Goal: Check status: Check status

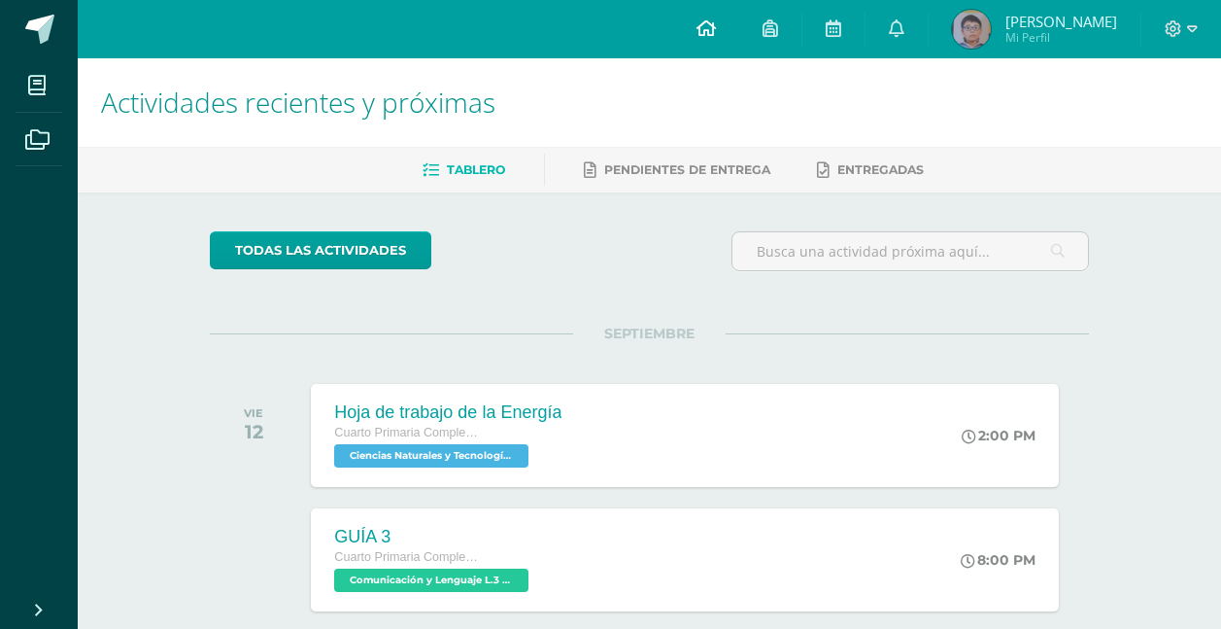
click at [709, 31] on icon at bounding box center [706, 27] width 19 height 17
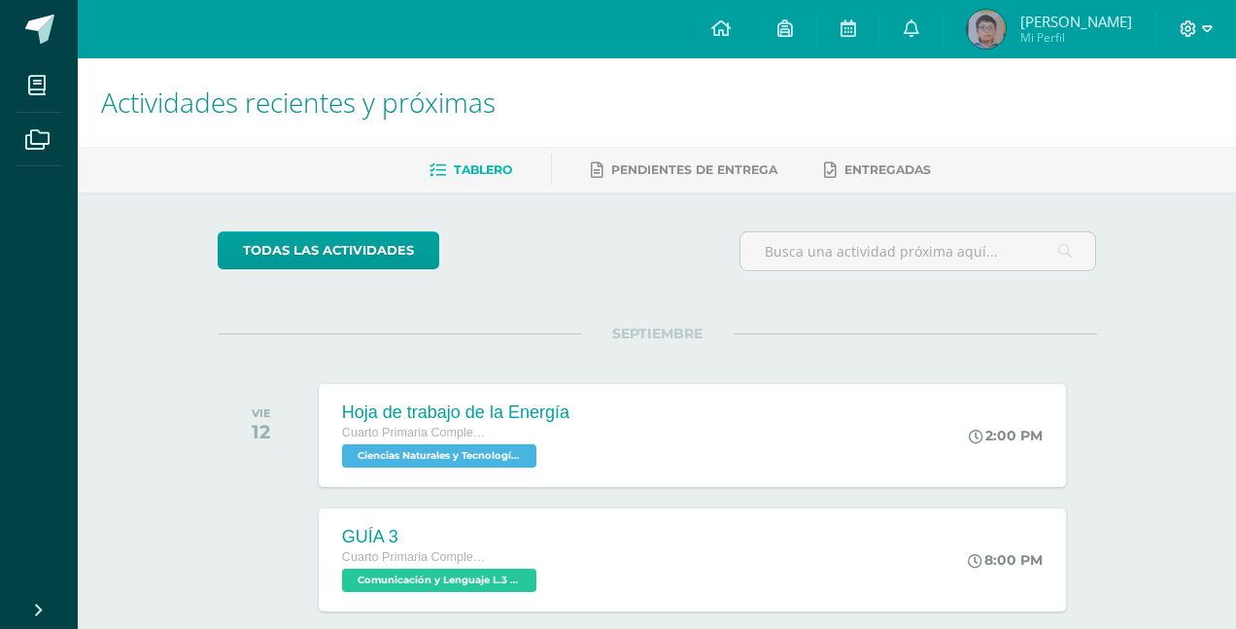
drag, startPoint x: 0, startPoint y: 0, endPoint x: 1185, endPoint y: 26, distance: 1185.7
click at [1185, 26] on span at bounding box center [1196, 28] width 33 height 21
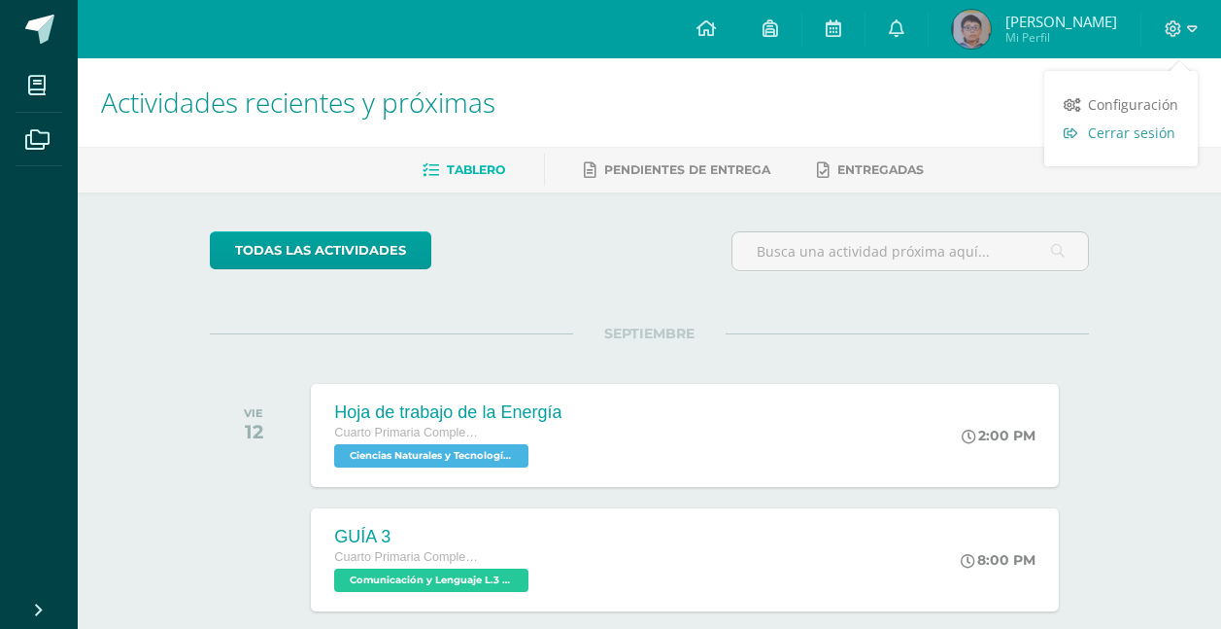
click at [1128, 129] on span "Cerrar sesión" at bounding box center [1131, 132] width 87 height 18
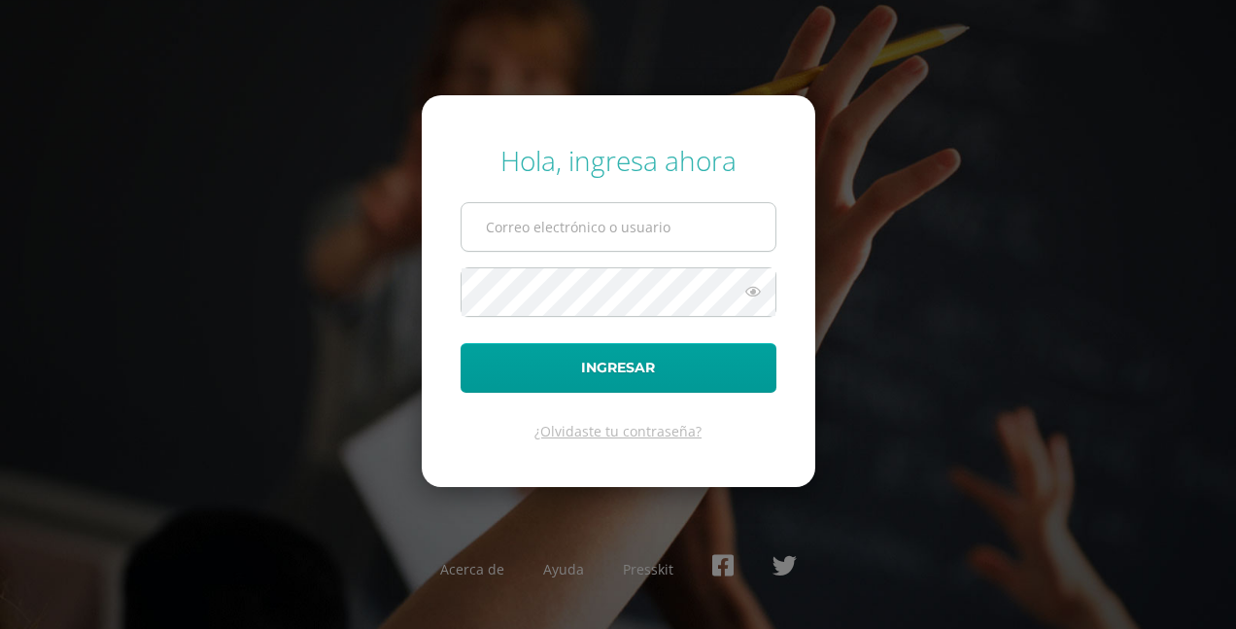
type input "[PERSON_NAME][EMAIL_ADDRESS][DOMAIN_NAME]"
click at [593, 220] on input "e.chavarria.5bdb@gmail.com" at bounding box center [619, 227] width 314 height 48
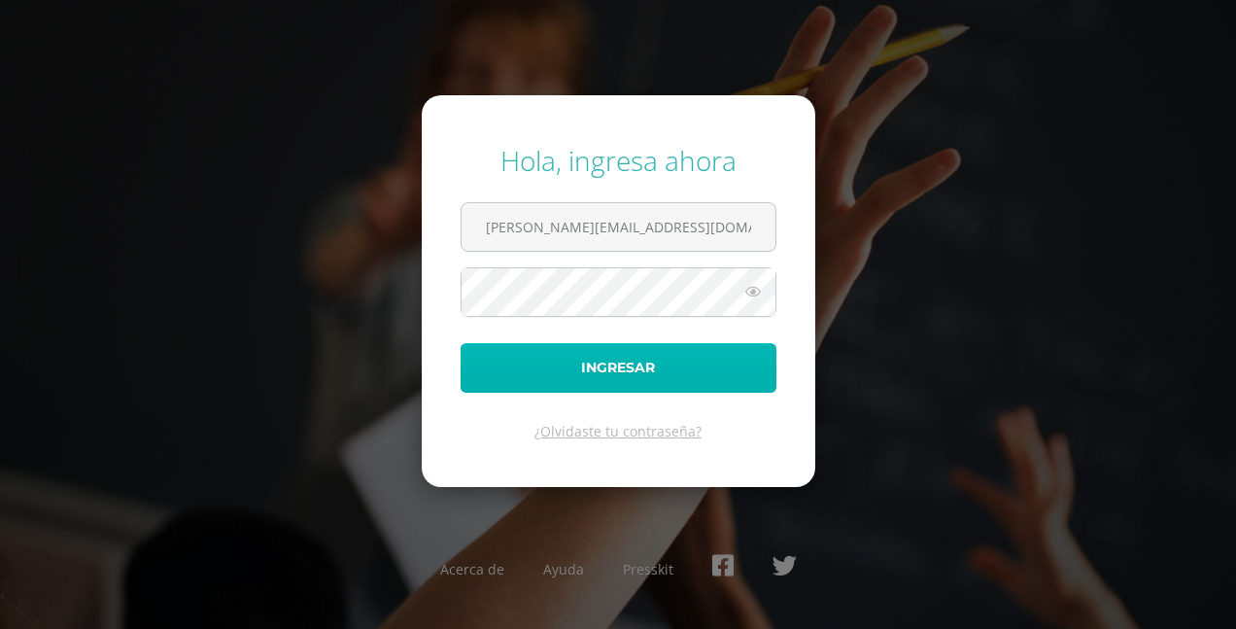
click at [570, 367] on button "Ingresar" at bounding box center [619, 368] width 316 height 50
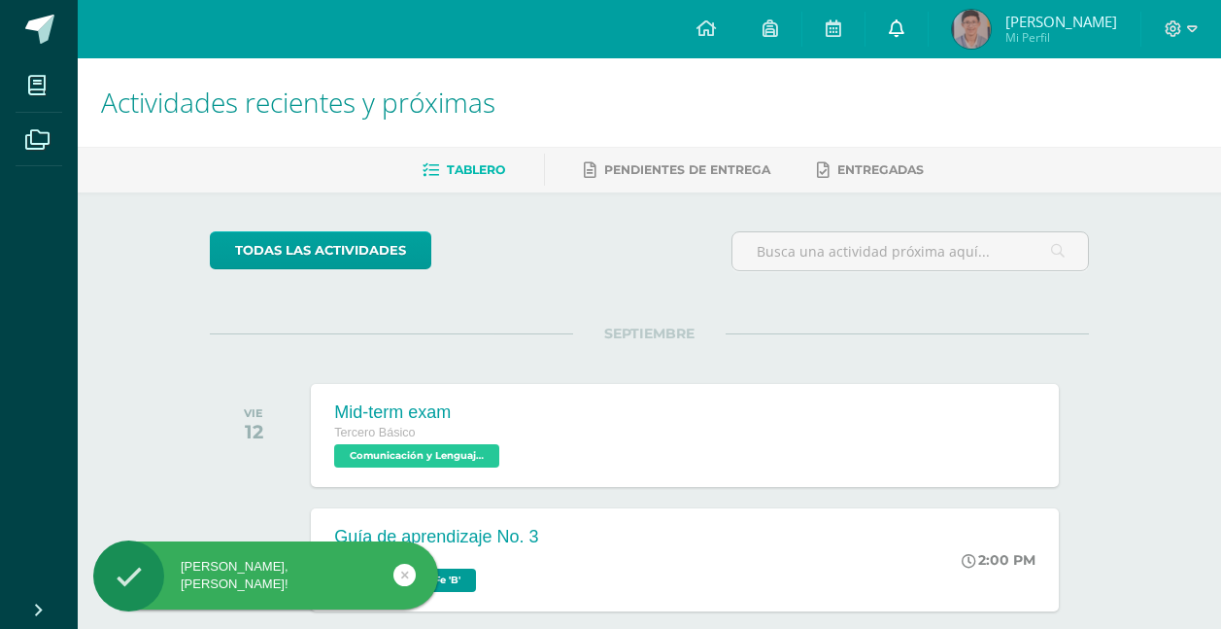
click at [928, 19] on link at bounding box center [897, 29] width 62 height 58
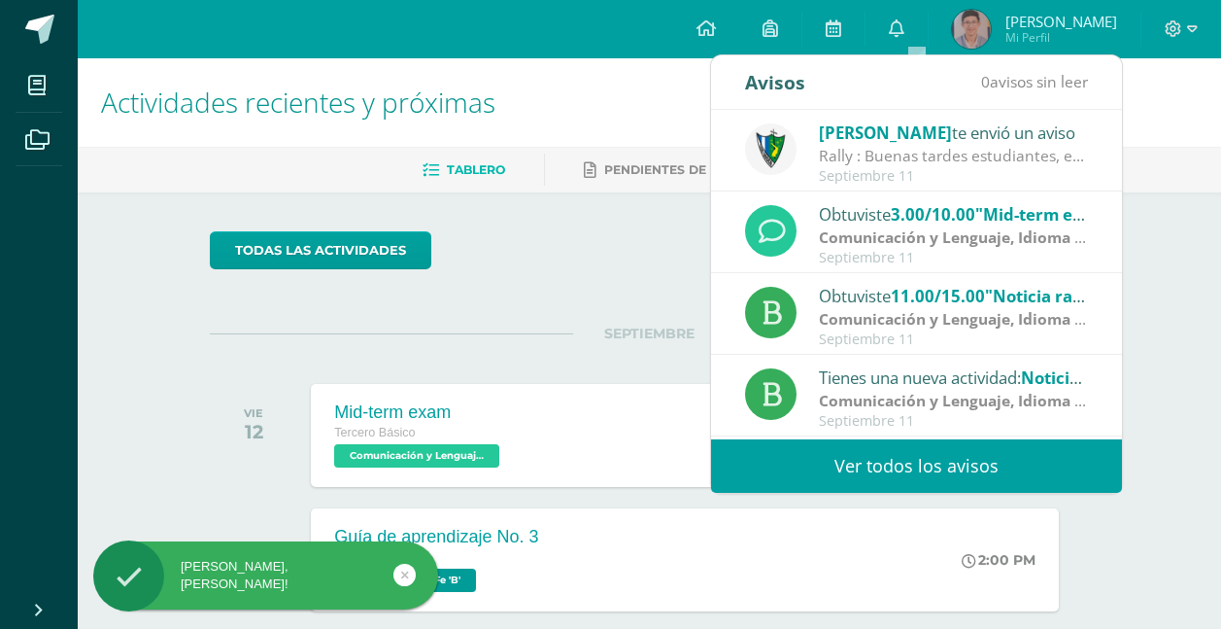
click at [1037, 30] on span "Mi Perfil" at bounding box center [1062, 37] width 112 height 17
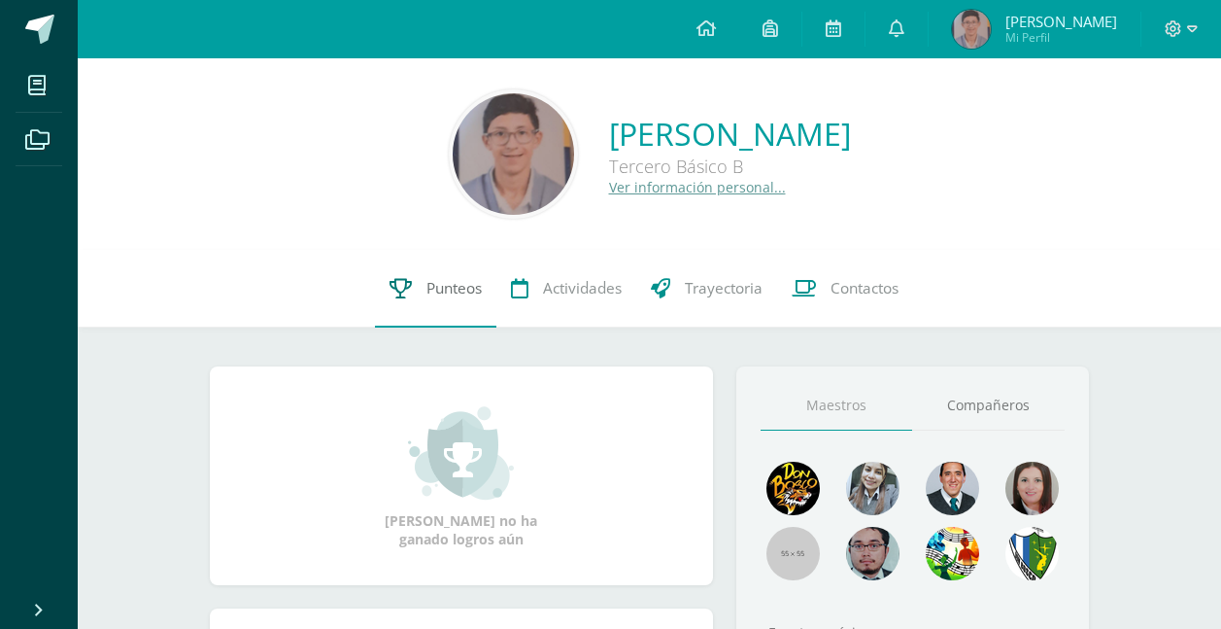
click at [429, 278] on span "Punteos" at bounding box center [454, 288] width 55 height 20
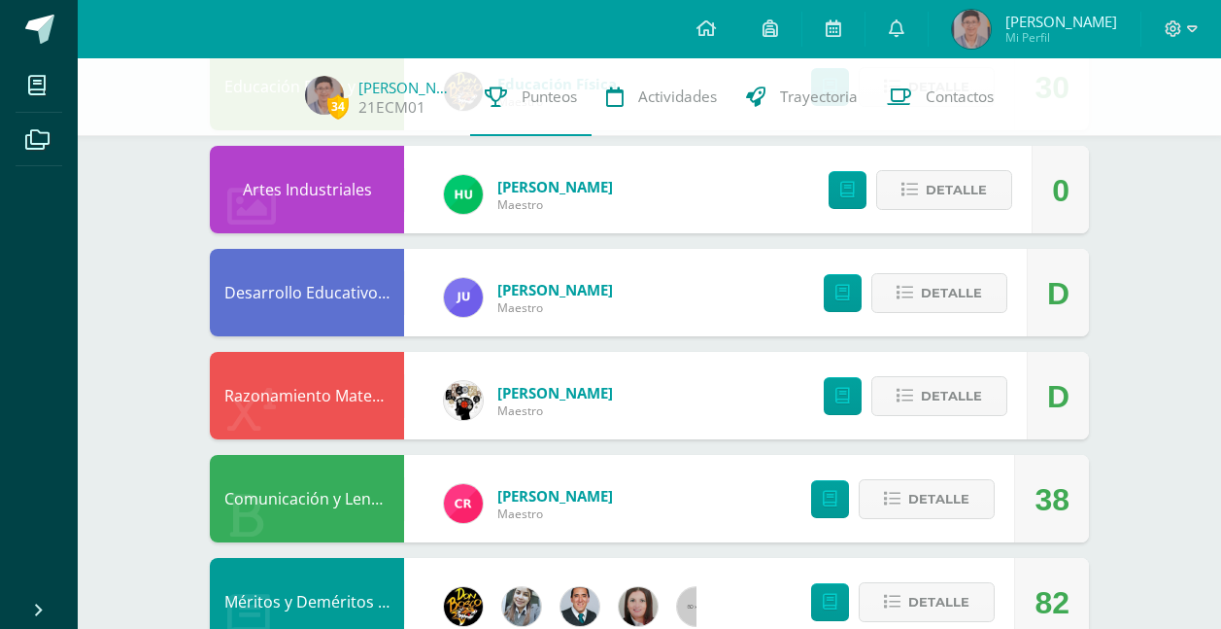
scroll to position [1069, 0]
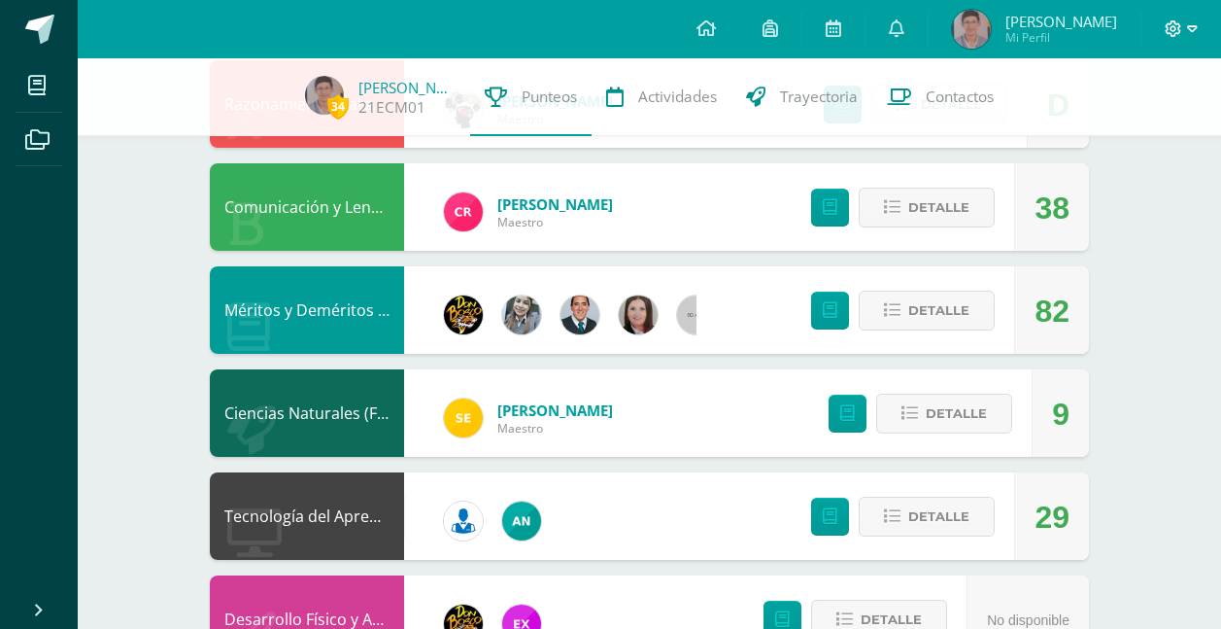
click at [1175, 27] on icon at bounding box center [1174, 28] width 17 height 17
click at [1141, 134] on span "Cerrar sesión" at bounding box center [1131, 132] width 87 height 18
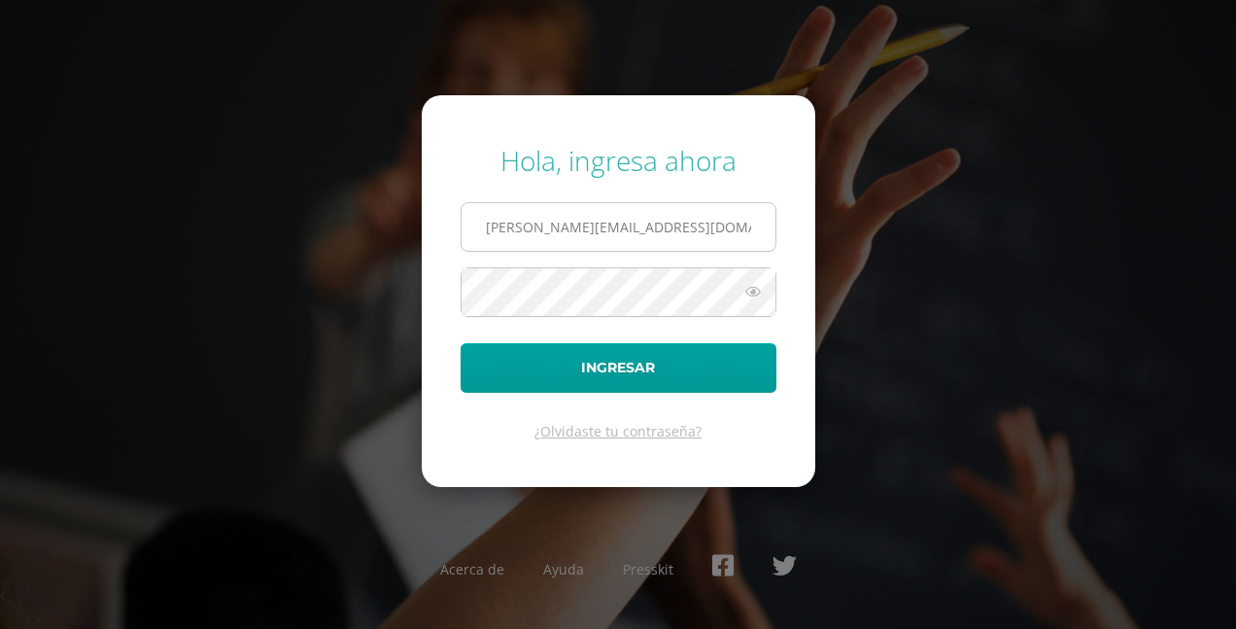
click at [639, 217] on input "[PERSON_NAME][EMAIL_ADDRESS][DOMAIN_NAME]" at bounding box center [619, 227] width 314 height 48
type input "[PERSON_NAME][EMAIL_ADDRESS][DOMAIN_NAME]"
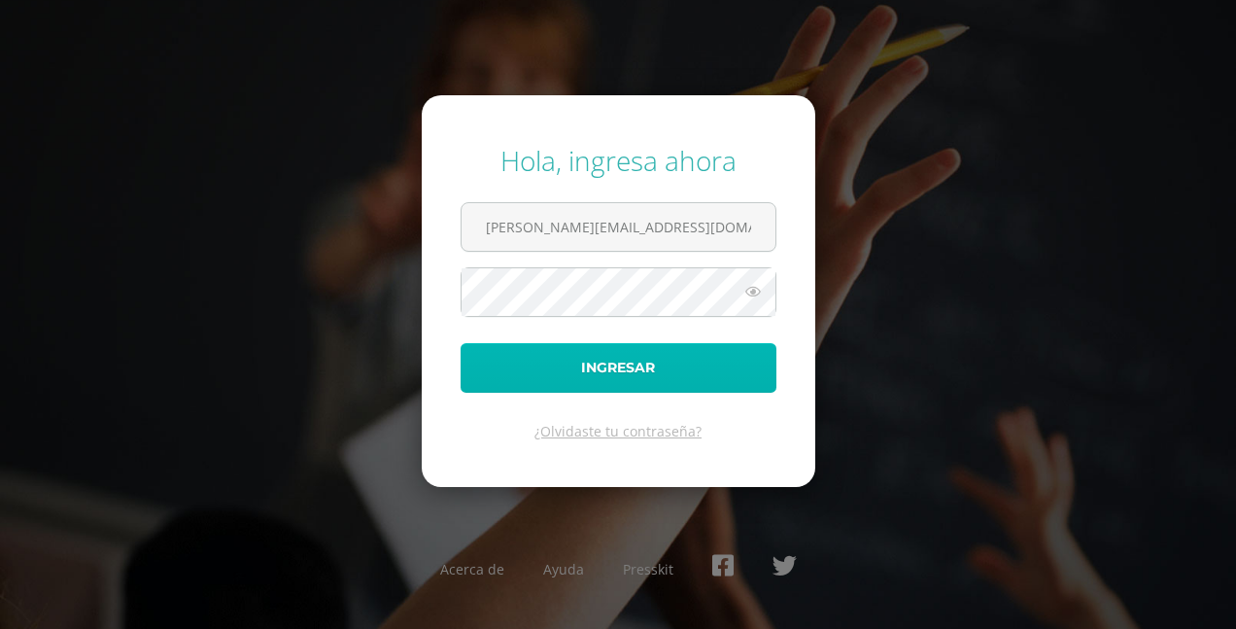
click at [596, 371] on button "Ingresar" at bounding box center [619, 368] width 316 height 50
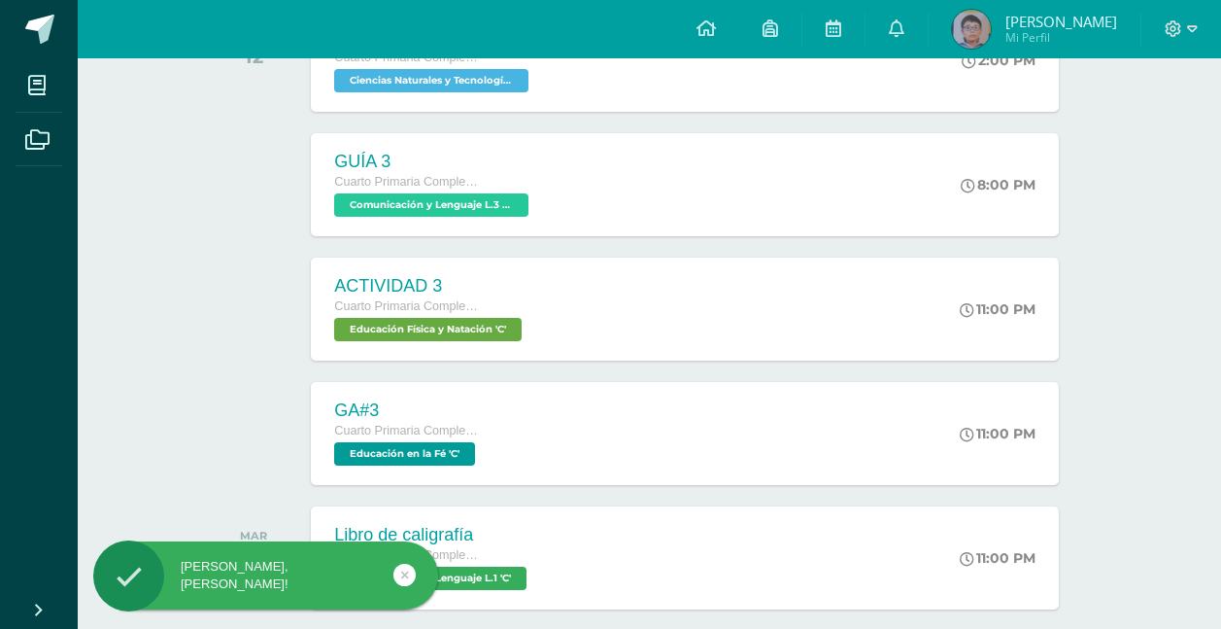
scroll to position [194, 0]
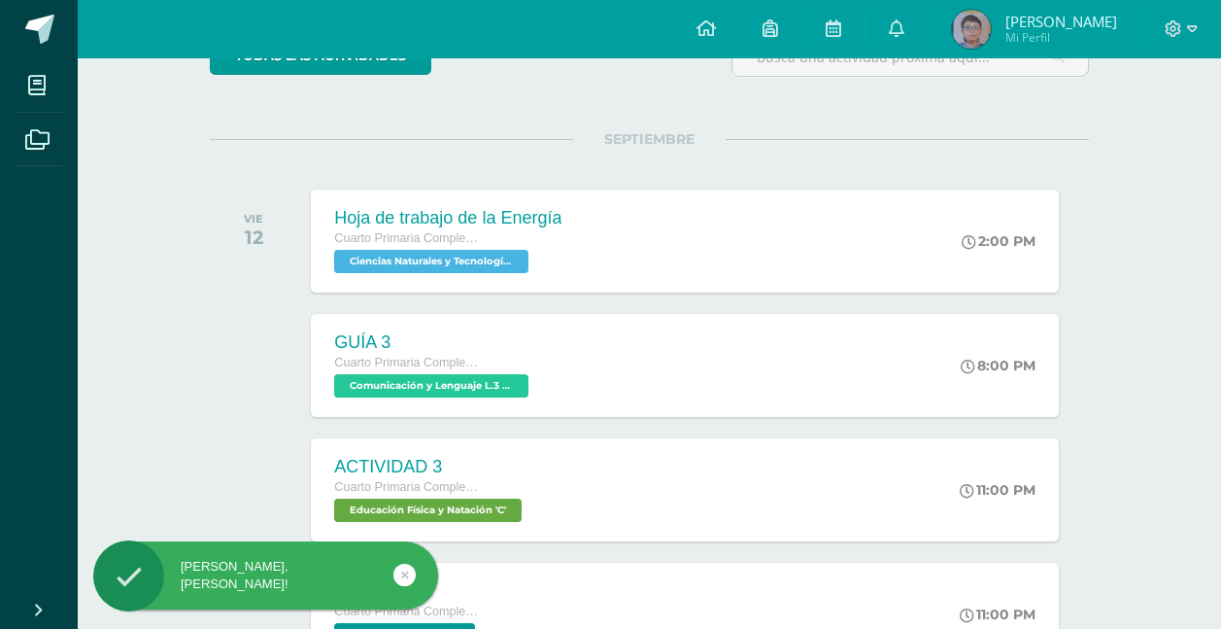
click at [1035, 20] on span "[PERSON_NAME]" at bounding box center [1062, 21] width 112 height 19
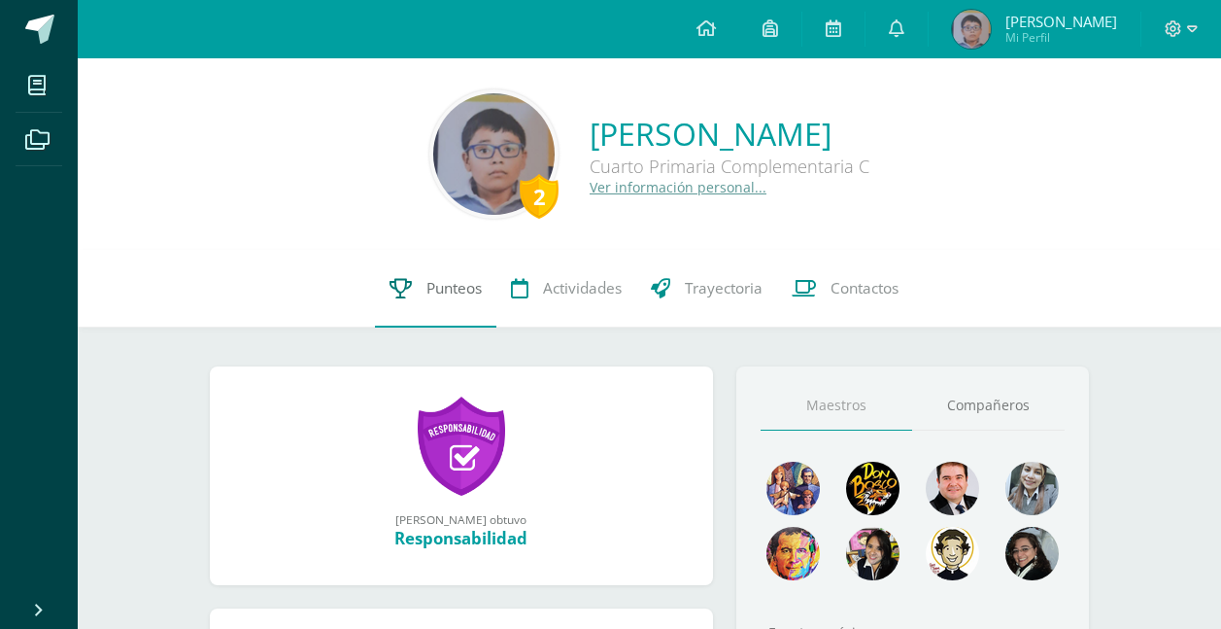
click at [444, 282] on span "Punteos" at bounding box center [454, 288] width 55 height 20
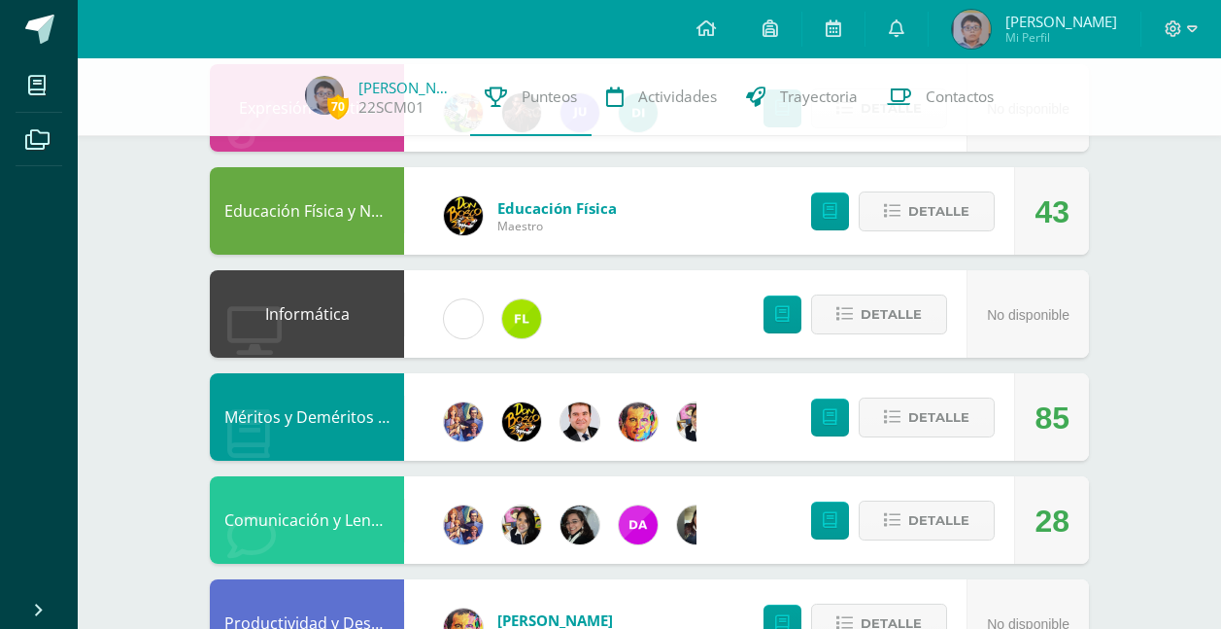
scroll to position [856, 0]
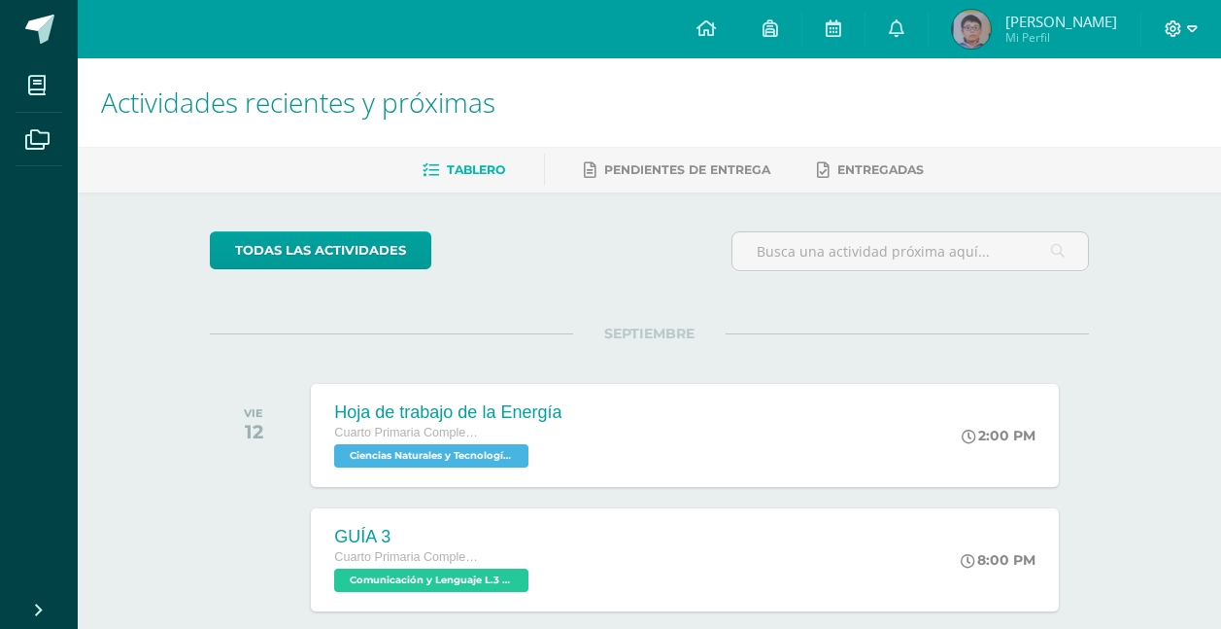
click at [1179, 21] on icon at bounding box center [1173, 28] width 17 height 17
click at [1133, 131] on span "Cerrar sesión" at bounding box center [1131, 132] width 87 height 18
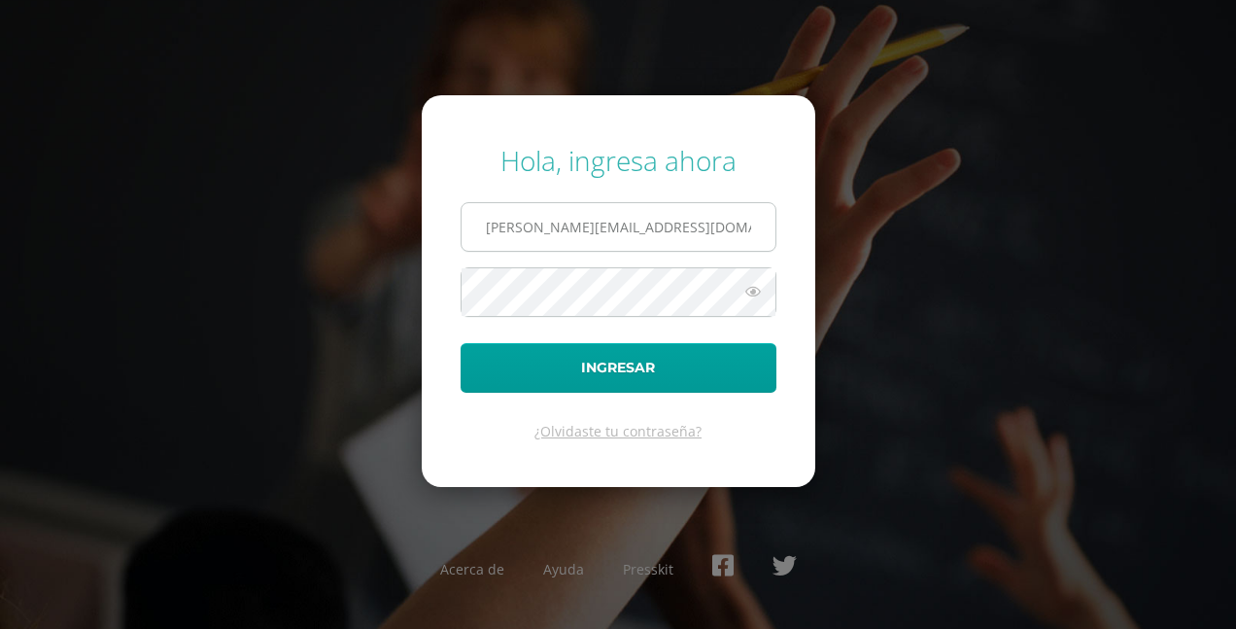
drag, startPoint x: 618, startPoint y: 216, endPoint x: 624, endPoint y: 242, distance: 26.9
click at [618, 216] on input "[PERSON_NAME][EMAIL_ADDRESS][DOMAIN_NAME]" at bounding box center [619, 227] width 314 height 48
type input "[PERSON_NAME][EMAIL_ADDRESS][DOMAIN_NAME]"
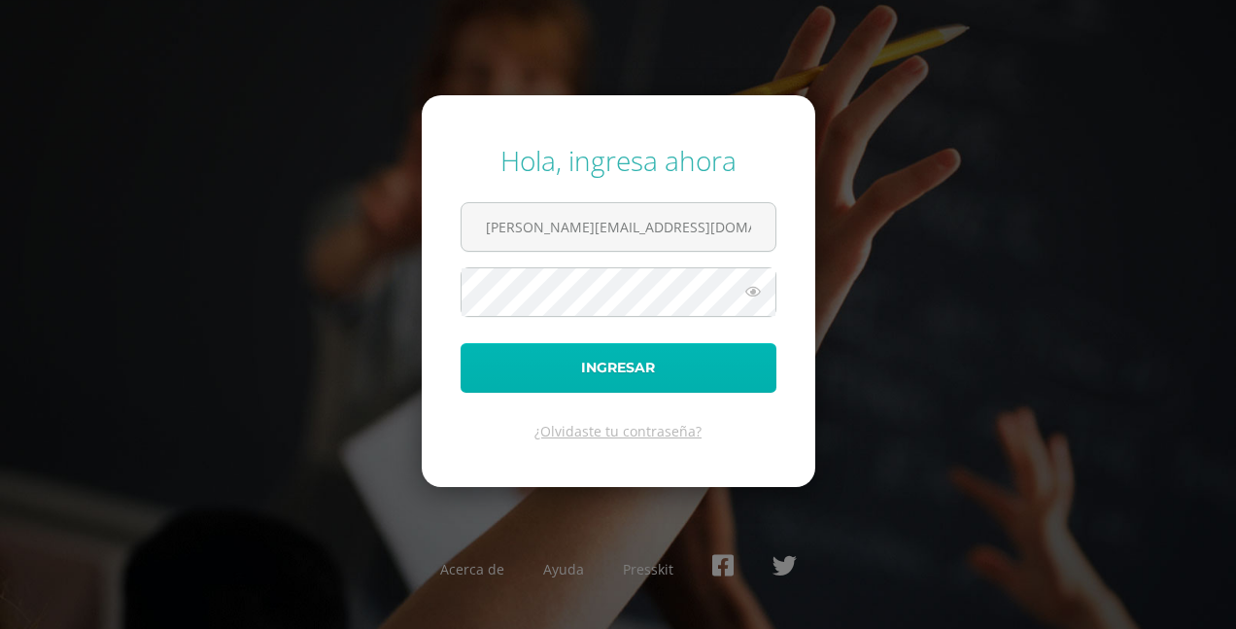
click at [603, 359] on button "Ingresar" at bounding box center [619, 368] width 316 height 50
